Goal: Check status: Check status

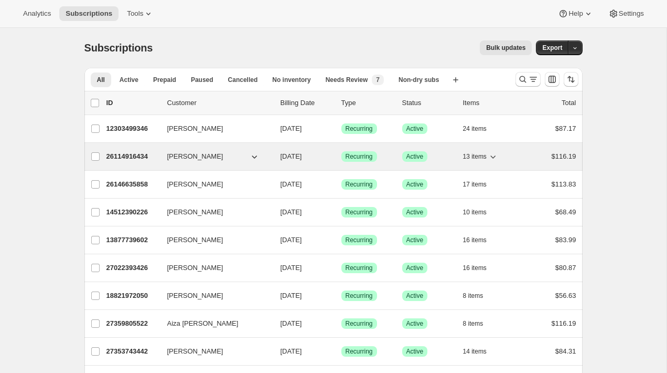
click at [396, 155] on div "26114916434 Fatima Colinet 07/25/2025 Success Recurring Success Active 13 items…" at bounding box center [342, 156] width 470 height 15
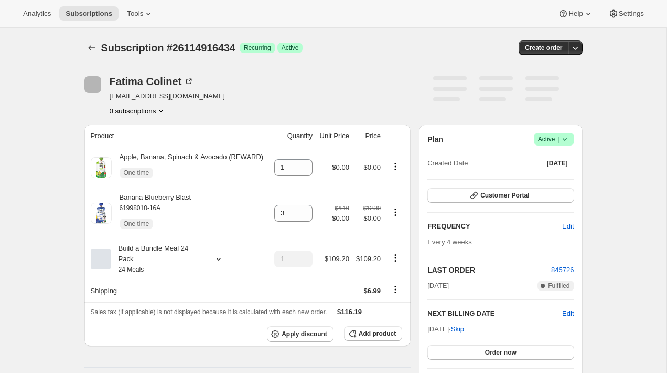
click at [44, 94] on div "Subscription #26114916434. This page is ready Subscription #26114916434 Success…" at bounding box center [333, 374] width 667 height 692
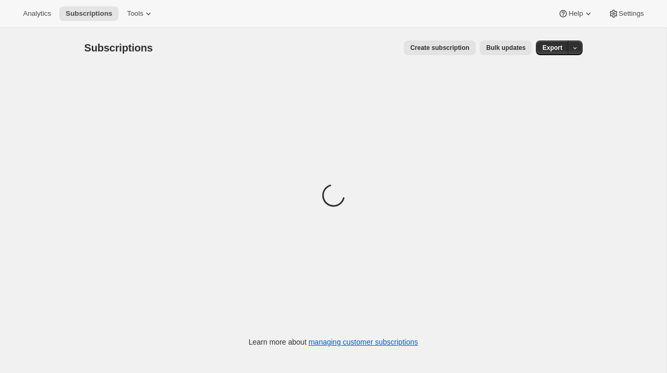
click at [149, 22] on div "Analytics Subscriptions Tools Help Settings" at bounding box center [333, 14] width 667 height 28
click at [147, 19] on button "Tools" at bounding box center [140, 13] width 39 height 15
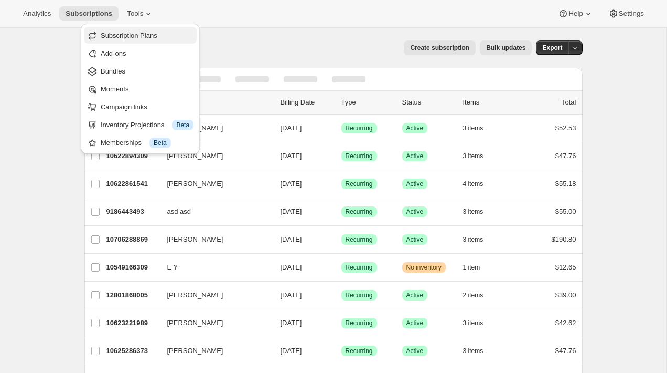
drag, startPoint x: 147, startPoint y: 20, endPoint x: 146, endPoint y: 31, distance: 10.5
click at [146, 31] on span "Subscription Plans" at bounding box center [147, 35] width 93 height 10
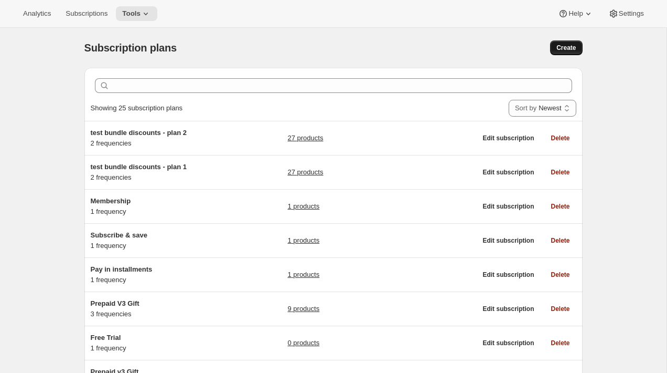
click at [566, 48] on span "Create" at bounding box center [566, 48] width 19 height 8
select select "WEEK"
select select "MONTH"
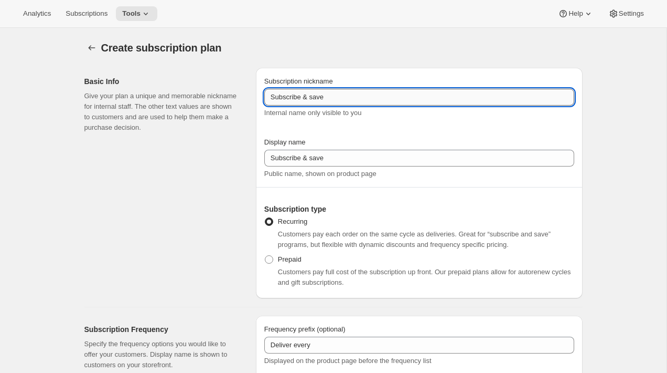
click at [341, 98] on input "Subscribe & save" at bounding box center [419, 97] width 310 height 17
type input "Subscribe & save NEW CREATE"
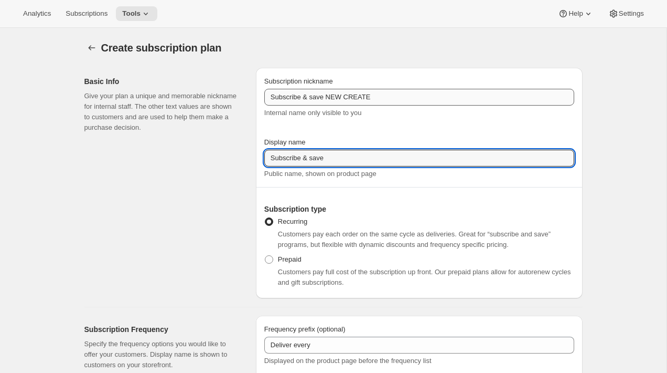
paste input "NEW CREATE"
type input "Subscribe & save NEW CREATE"
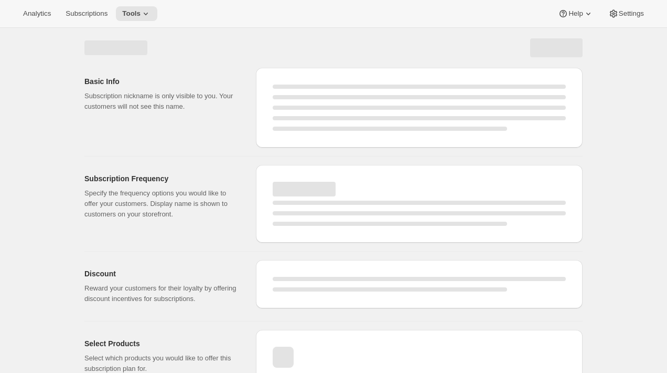
select select "WEEK"
select select "MONTH"
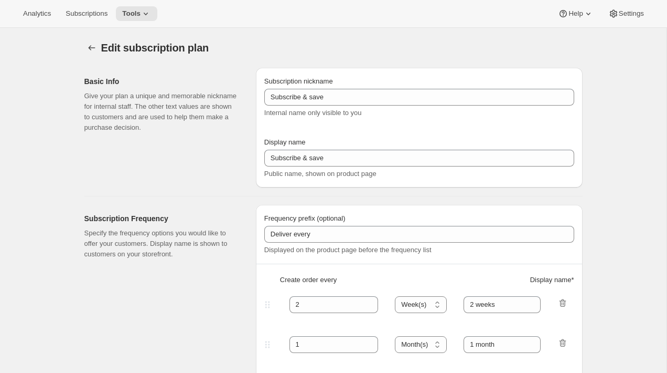
type input "Subscribe & save NEW CREATE"
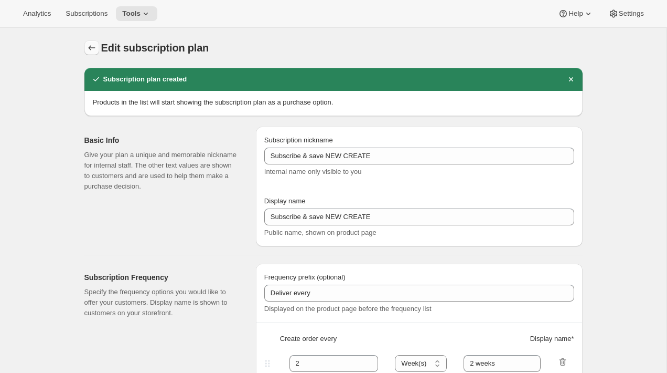
click at [90, 46] on icon "Subscription plans" at bounding box center [92, 48] width 10 height 10
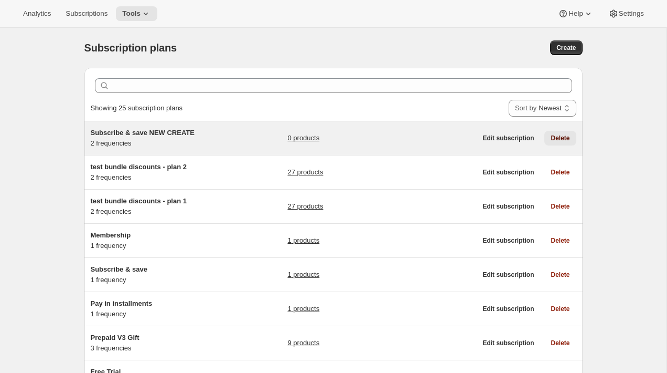
click at [554, 143] on button "Delete" at bounding box center [560, 138] width 31 height 15
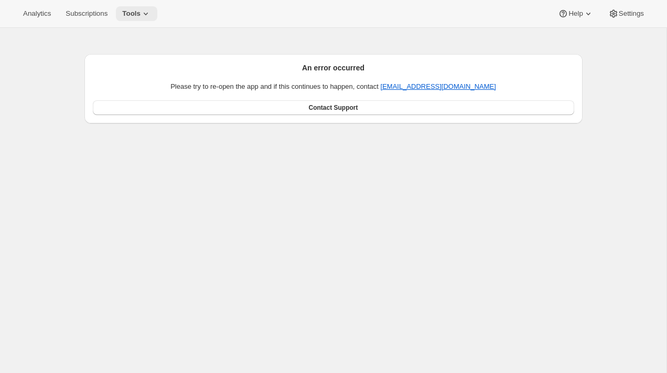
click at [141, 14] on span "Tools" at bounding box center [131, 13] width 18 height 8
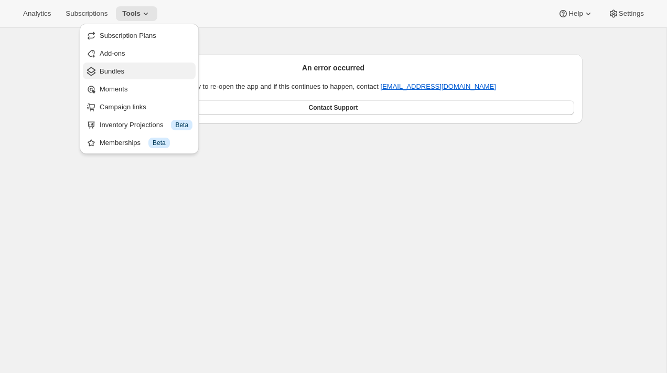
click at [145, 68] on span "Bundles" at bounding box center [146, 71] width 93 height 10
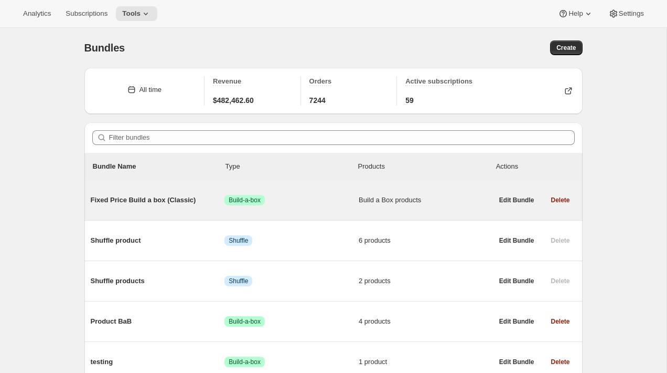
click at [150, 199] on span "Fixed Price Build a box (Classic)" at bounding box center [158, 200] width 134 height 10
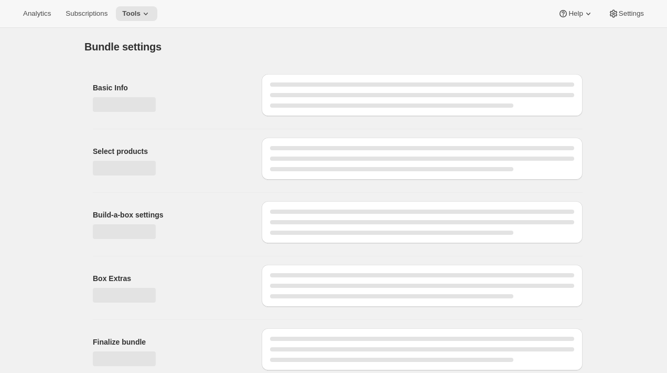
type input "Fixed Price Build a box (Classic)"
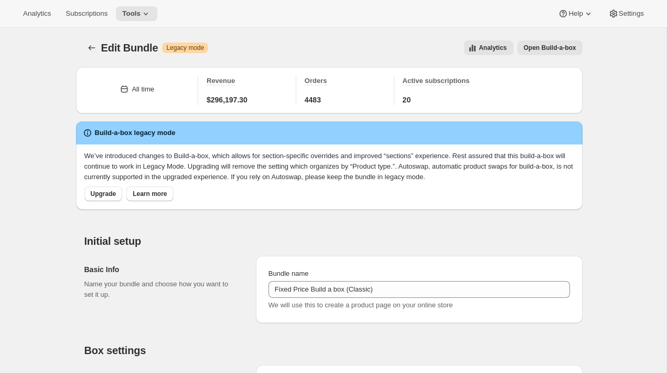
click at [90, 56] on div "Edit Bundle. This page is ready Edit Bundle Warning Legacy mode Analytics Open …" at bounding box center [333, 48] width 499 height 40
click at [90, 47] on icon "Bundles" at bounding box center [92, 48] width 10 height 10
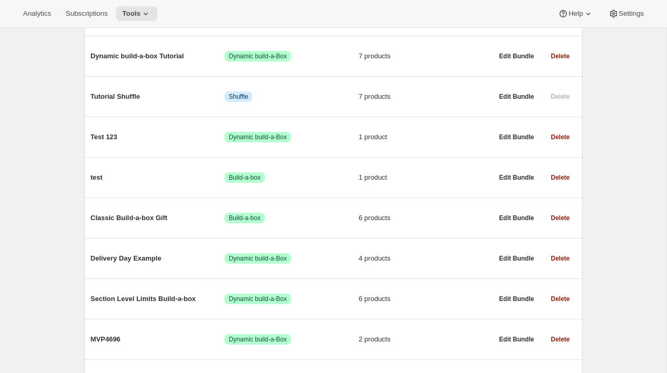
scroll to position [1231, 0]
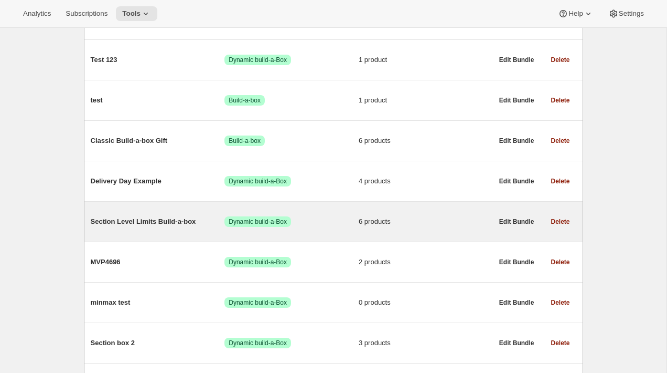
click at [145, 227] on span "Section Level Limits Build-a-box" at bounding box center [158, 221] width 134 height 10
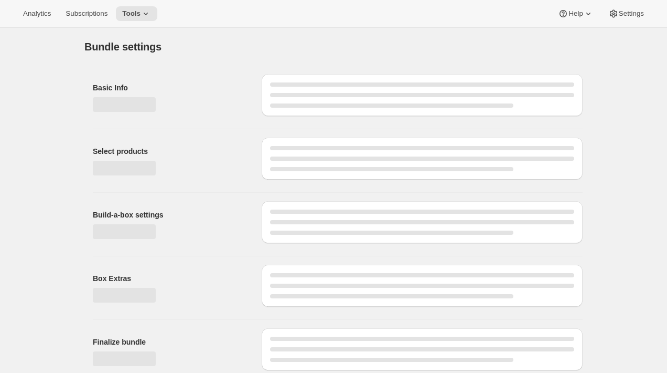
type input "Section Level Limits Build-a-box"
radio input "true"
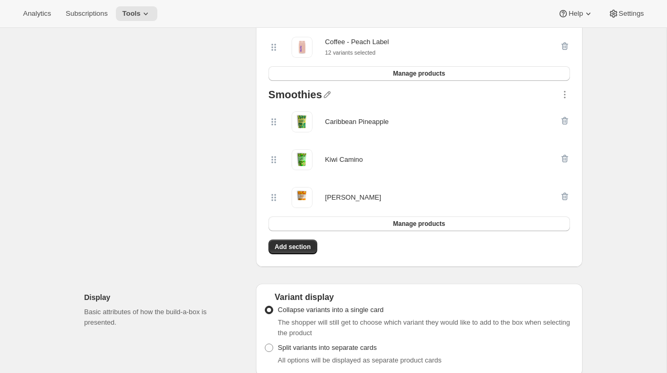
scroll to position [282, 0]
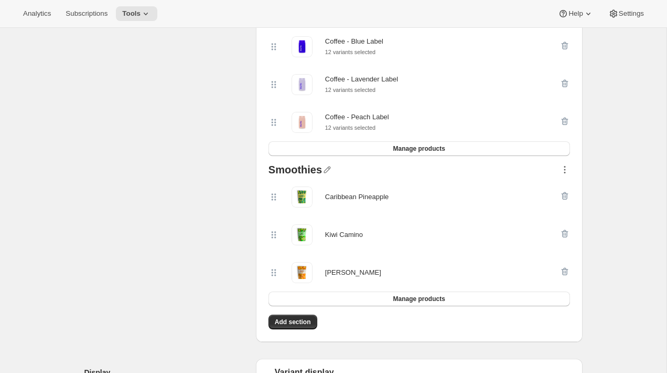
click at [565, 167] on icon "button" at bounding box center [565, 169] width 10 height 10
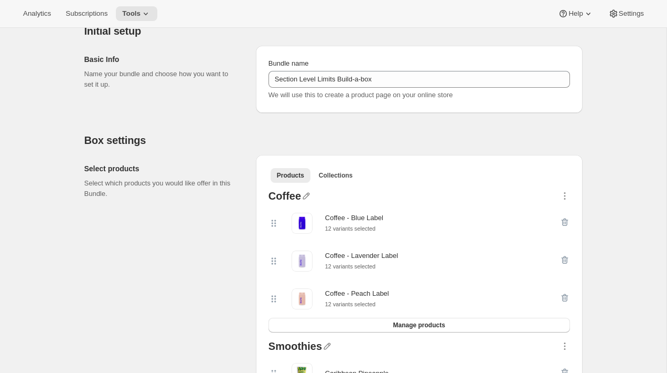
scroll to position [115, 0]
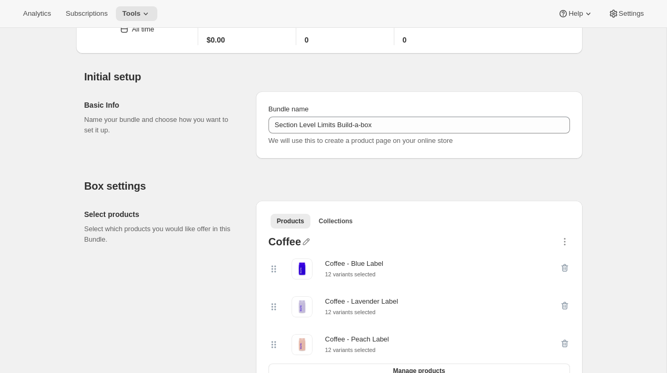
scroll to position [61, 0]
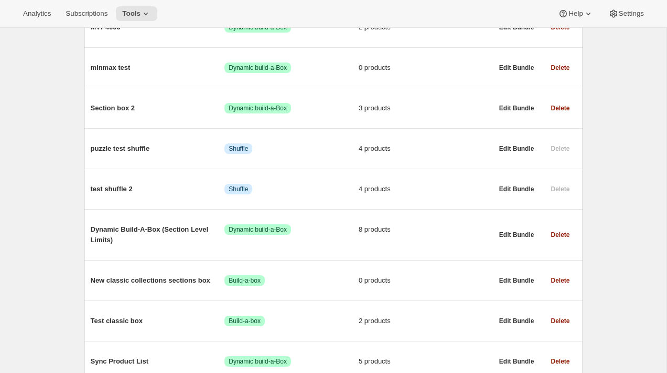
scroll to position [1467, 0]
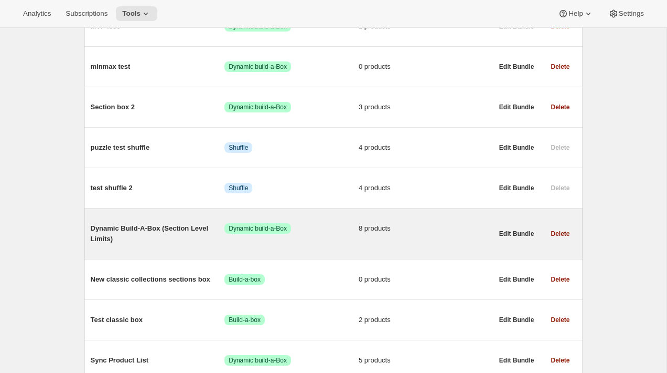
click at [133, 244] on span "Dynamic Build-A-Box (Section Level Limits)" at bounding box center [158, 233] width 134 height 21
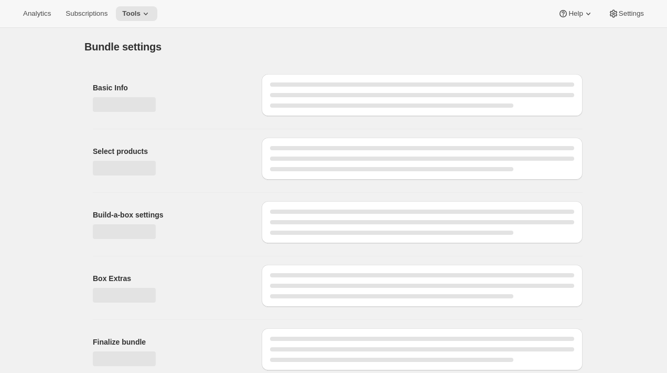
type input "Dynamic Build-A-Box (Section Level Limits)"
radio input "true"
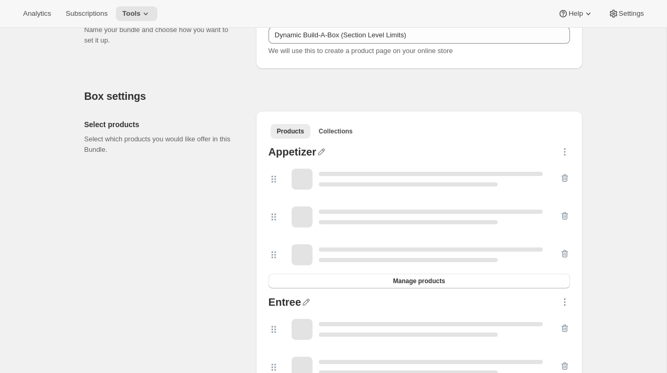
scroll to position [154, 0]
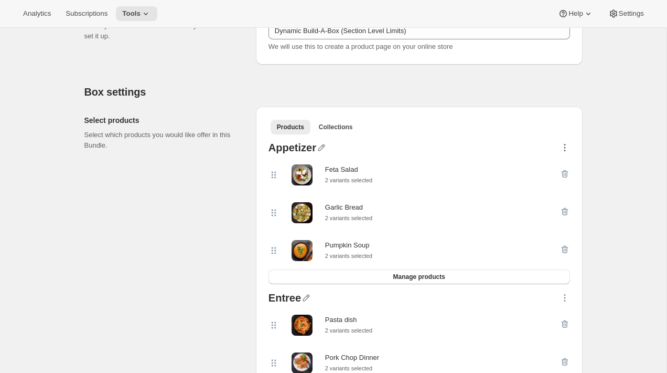
click at [566, 143] on icon "button" at bounding box center [565, 147] width 10 height 10
click at [106, 14] on span "Subscriptions" at bounding box center [87, 13] width 42 height 8
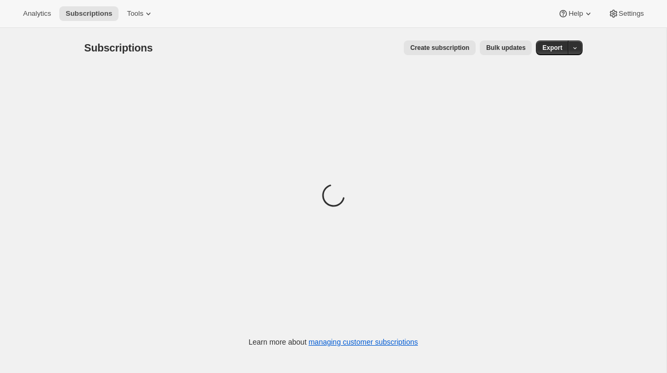
click at [491, 48] on span "Bulk updates" at bounding box center [505, 48] width 39 height 8
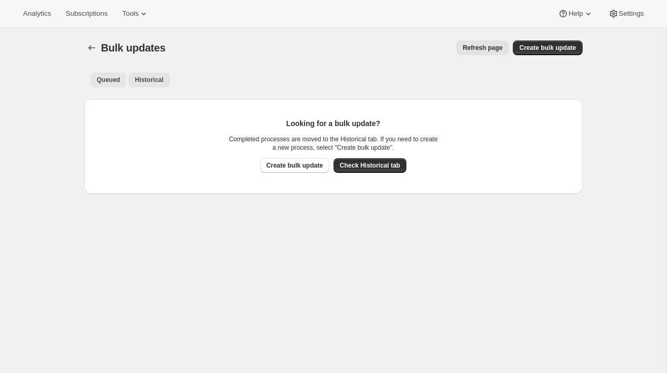
click at [158, 79] on span "Historical" at bounding box center [149, 80] width 29 height 8
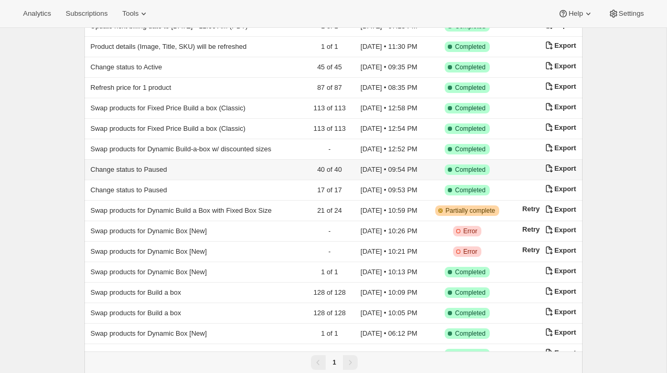
scroll to position [258, 0]
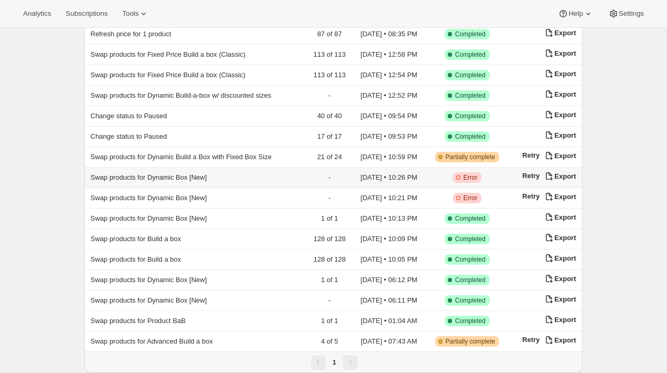
click at [152, 167] on td "Swap products for Dynamic Box [New]" at bounding box center [195, 177] width 223 height 20
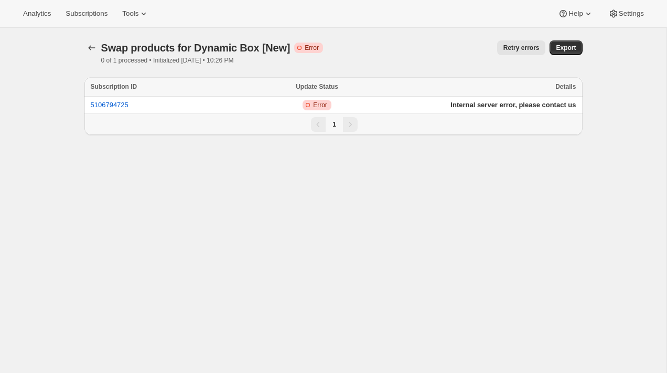
click at [477, 67] on div "Swap products for Dynamic Box [New]. This page is ready Swap products for Dynam…" at bounding box center [333, 52] width 499 height 49
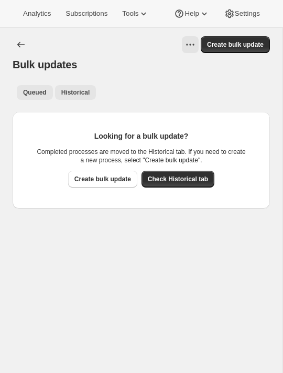
click at [87, 92] on span "Historical" at bounding box center [75, 92] width 29 height 8
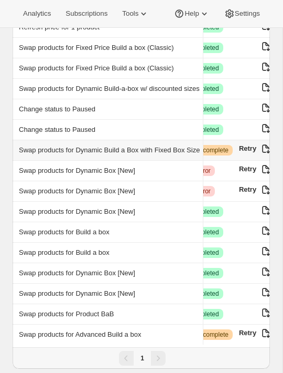
click at [90, 146] on span "Swap products for Dynamic Build a Box with Fixed Box Size" at bounding box center [109, 150] width 181 height 8
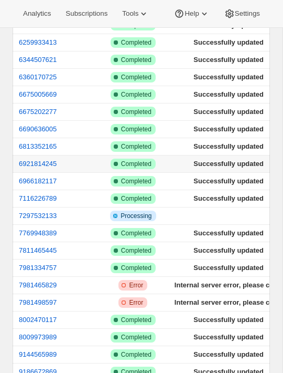
scroll to position [209, 0]
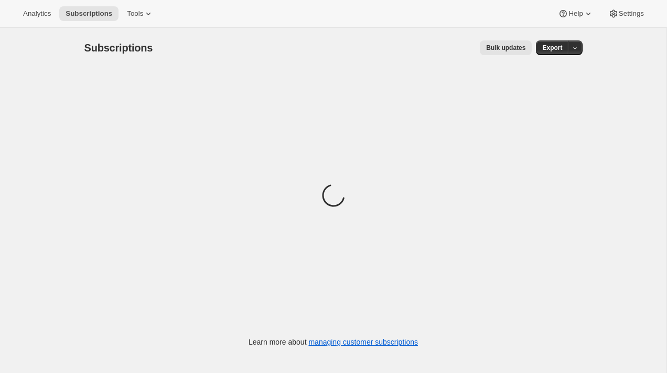
click at [514, 49] on span "Bulk updates" at bounding box center [505, 48] width 39 height 8
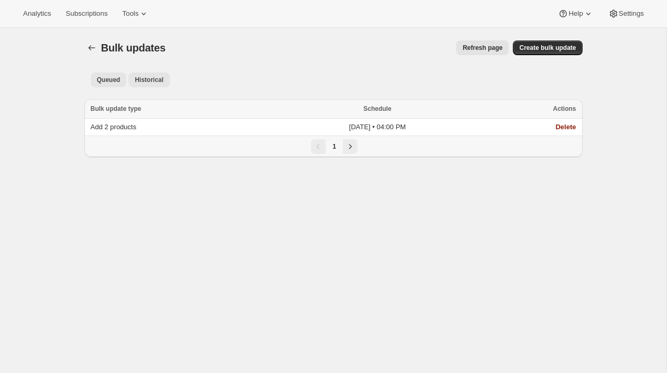
click at [145, 74] on button "Historical" at bounding box center [149, 79] width 41 height 15
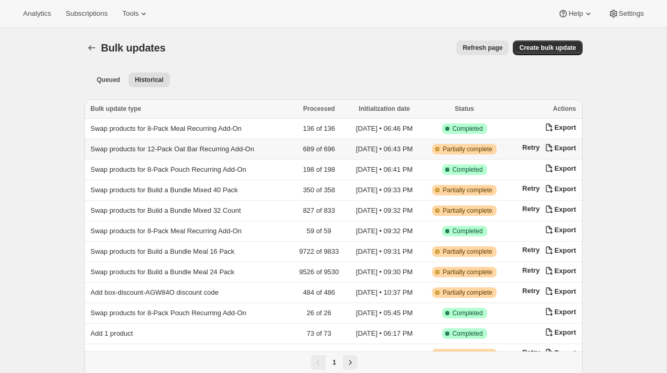
click at [181, 145] on span "Swap products for 12-Pack Oat Bar Recurring Add-On" at bounding box center [173, 149] width 164 height 8
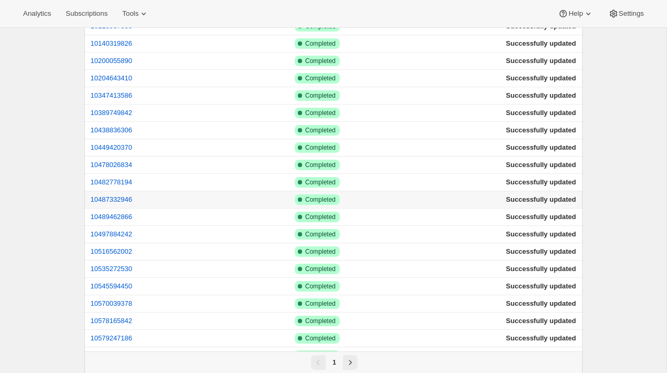
scroll to position [135, 0]
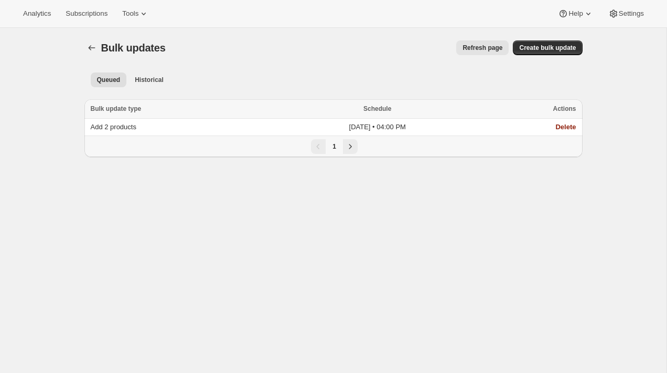
click at [153, 65] on div "Bulk updates. This page is ready Bulk updates Refresh page More actions Refresh…" at bounding box center [333, 48] width 499 height 40
click at [153, 86] on button "Historical" at bounding box center [149, 79] width 41 height 15
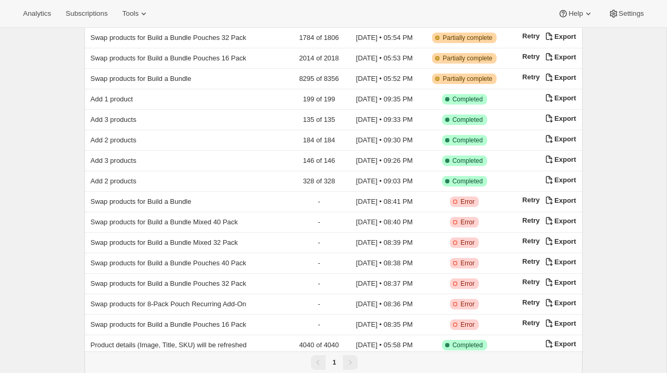
scroll to position [378, 0]
click at [194, 213] on td "Swap products for Build a Bundle Mixed 40 Pack" at bounding box center [187, 221] width 207 height 20
